Goal: Information Seeking & Learning: Understand process/instructions

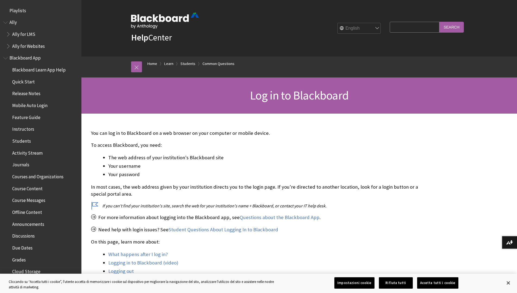
scroll to position [594, 0]
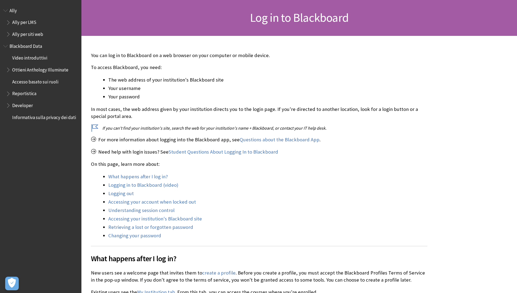
scroll to position [90, 0]
